Goal: Transaction & Acquisition: Book appointment/travel/reservation

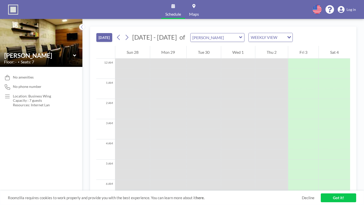
click at [96, 33] on button "[DATE]" at bounding box center [104, 37] width 16 height 9
click at [285, 33] on div "Loading..." at bounding box center [289, 37] width 8 height 8
click at [217, 37] on li "DAILY VIEW" at bounding box center [217, 39] width 40 height 7
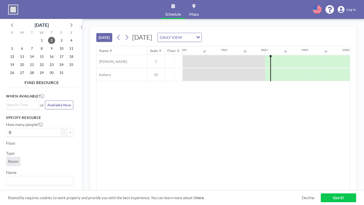
scroll to position [0, 247]
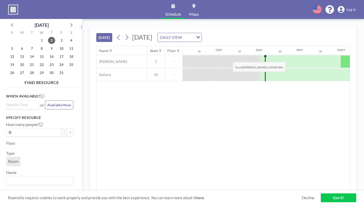
click at [341, 55] on div at bounding box center [351, 61] width 20 height 13
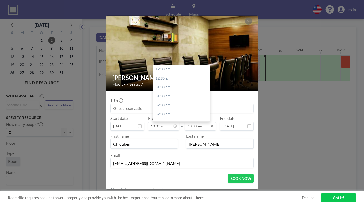
scroll to position [170, 0]
click at [171, 103] on div "11:30 am" at bounding box center [181, 107] width 57 height 9
type input "11:30 am"
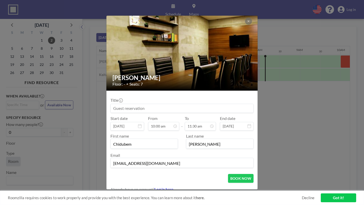
click at [165, 106] on input at bounding box center [182, 108] width 143 height 9
type input "Sales Meeting"
click at [228, 174] on button "BOOK NOW" at bounding box center [241, 178] width 26 height 9
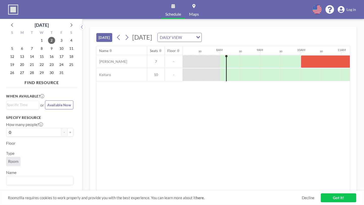
scroll to position [0, 290]
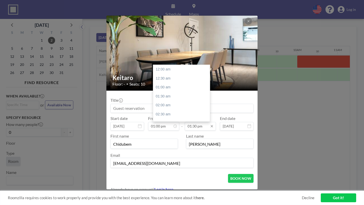
scroll to position [218, 0]
click at [162, 99] on div "02:00 pm" at bounding box center [181, 103] width 57 height 9
type input "02:00 pm"
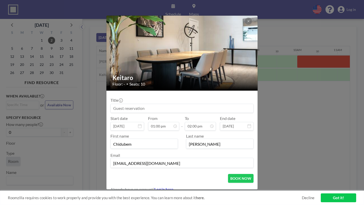
click at [147, 106] on input at bounding box center [182, 108] width 143 height 9
type input "Sales meeting"
click at [228, 174] on button "BOOK NOW" at bounding box center [241, 178] width 26 height 9
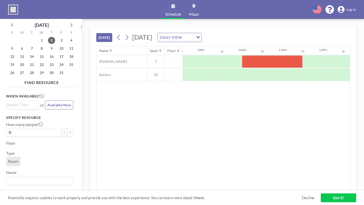
scroll to position [0, 350]
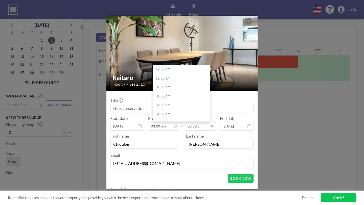
scroll to position [251, 0]
click at [196, 122] on input "03:30 pm" at bounding box center [200, 126] width 31 height 9
click at [163, 105] on div "04:30 pm" at bounding box center [181, 109] width 57 height 9
type input "04:30 pm"
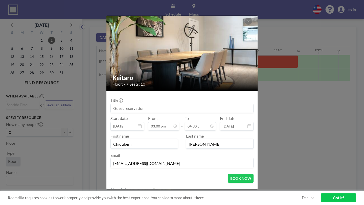
scroll to position [266, 0]
click at [228, 174] on button "BOOK NOW" at bounding box center [241, 178] width 26 height 9
